Goal: Task Accomplishment & Management: Manage account settings

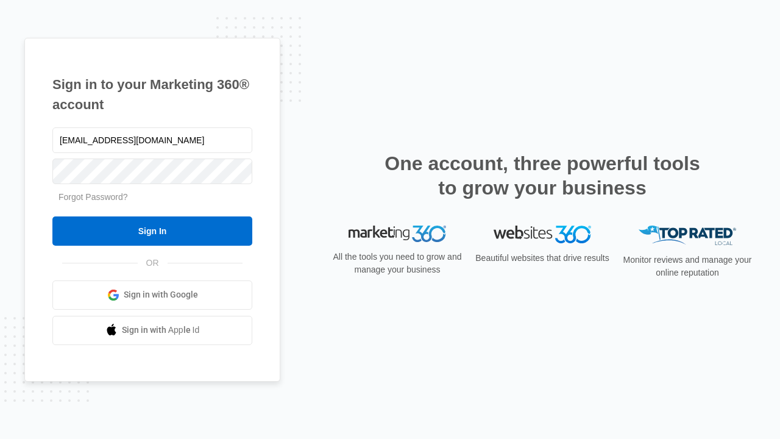
type input "[EMAIL_ADDRESS][DOMAIN_NAME]"
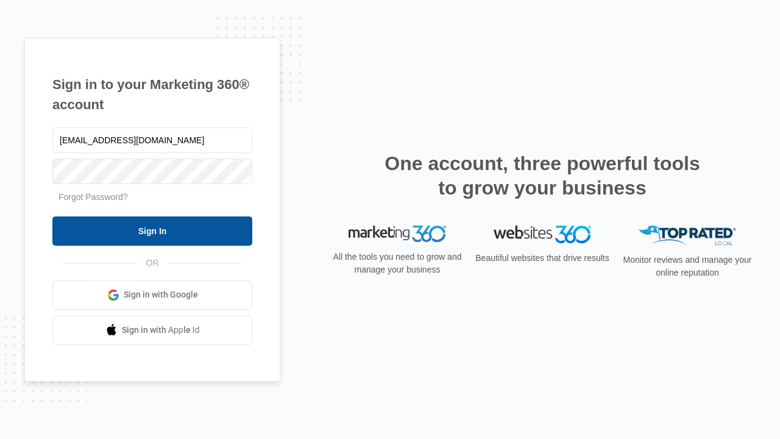
click at [152, 230] on input "Sign In" at bounding box center [152, 230] width 200 height 29
